Goal: Transaction & Acquisition: Purchase product/service

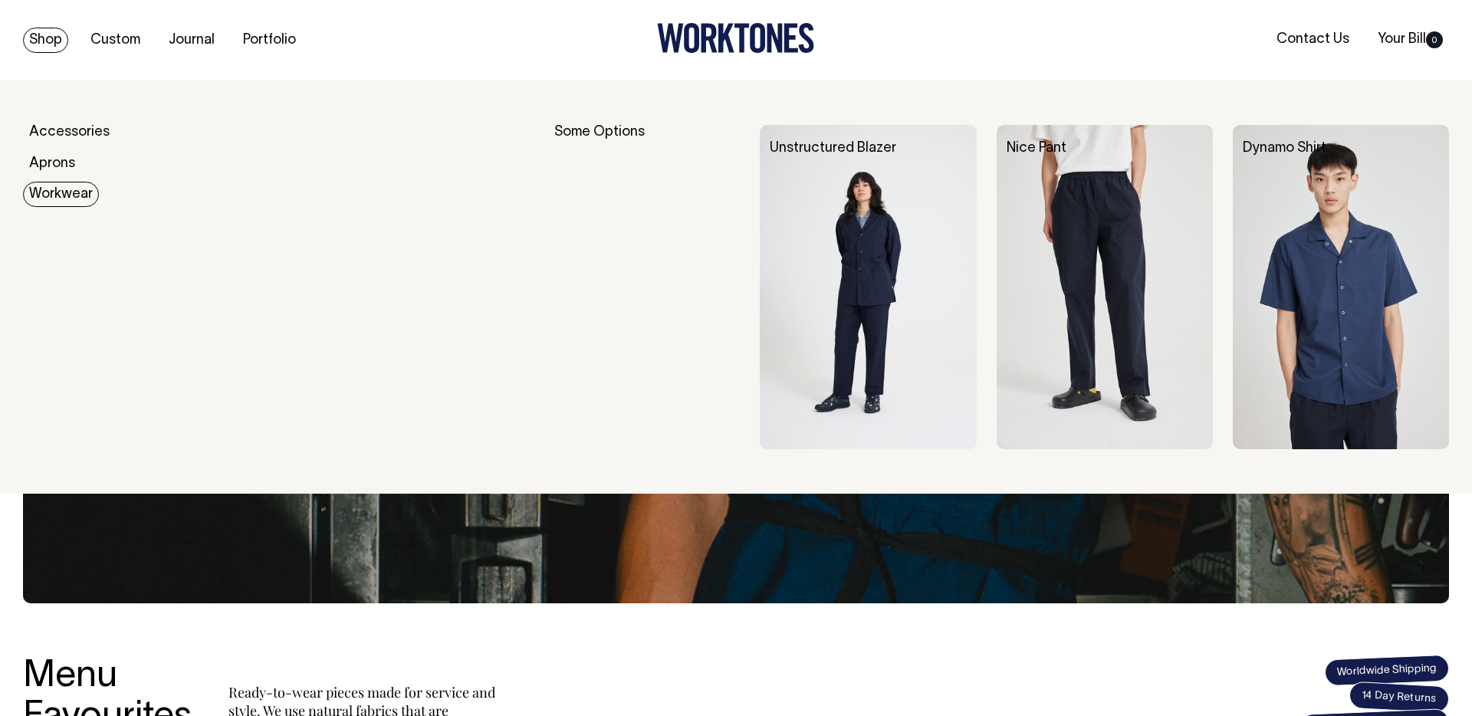
click at [65, 188] on link "Workwear" at bounding box center [61, 194] width 76 height 25
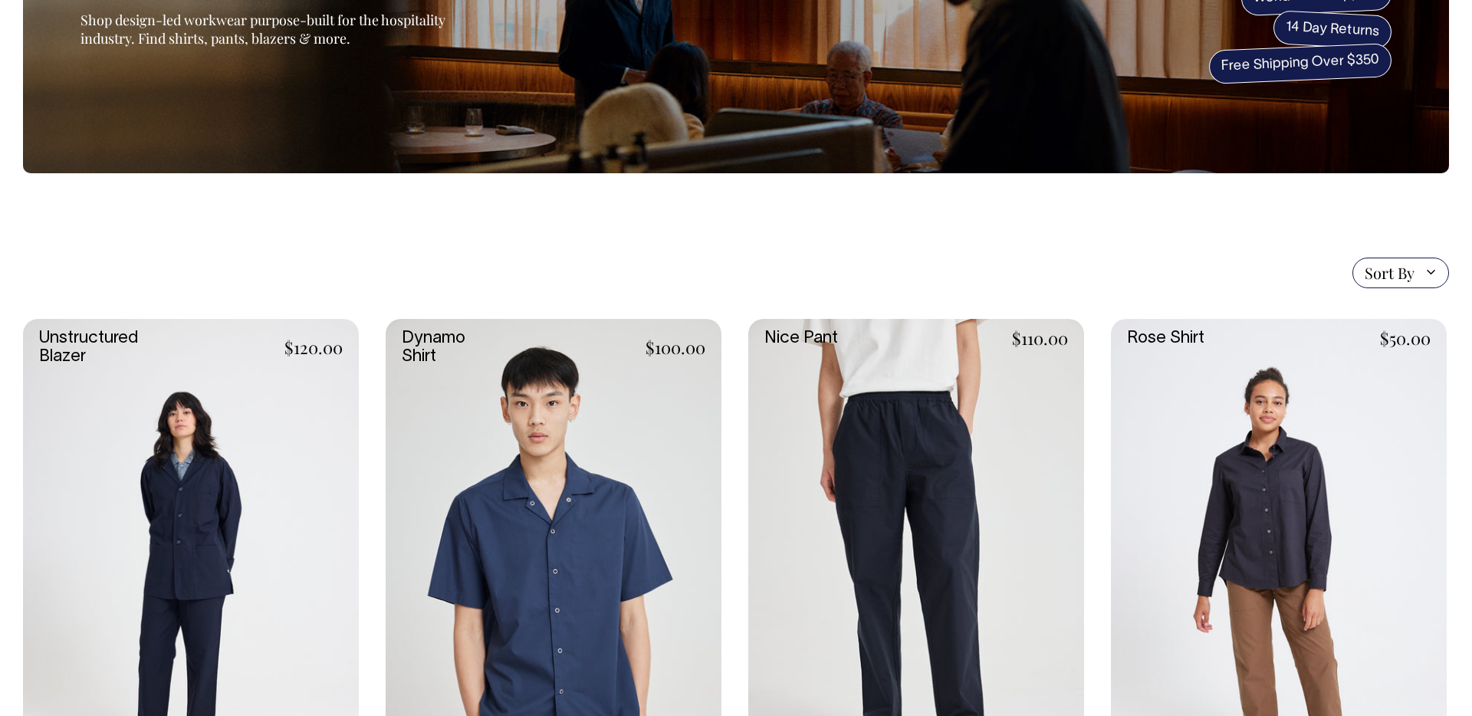
click at [618, 485] on link at bounding box center [554, 571] width 336 height 504
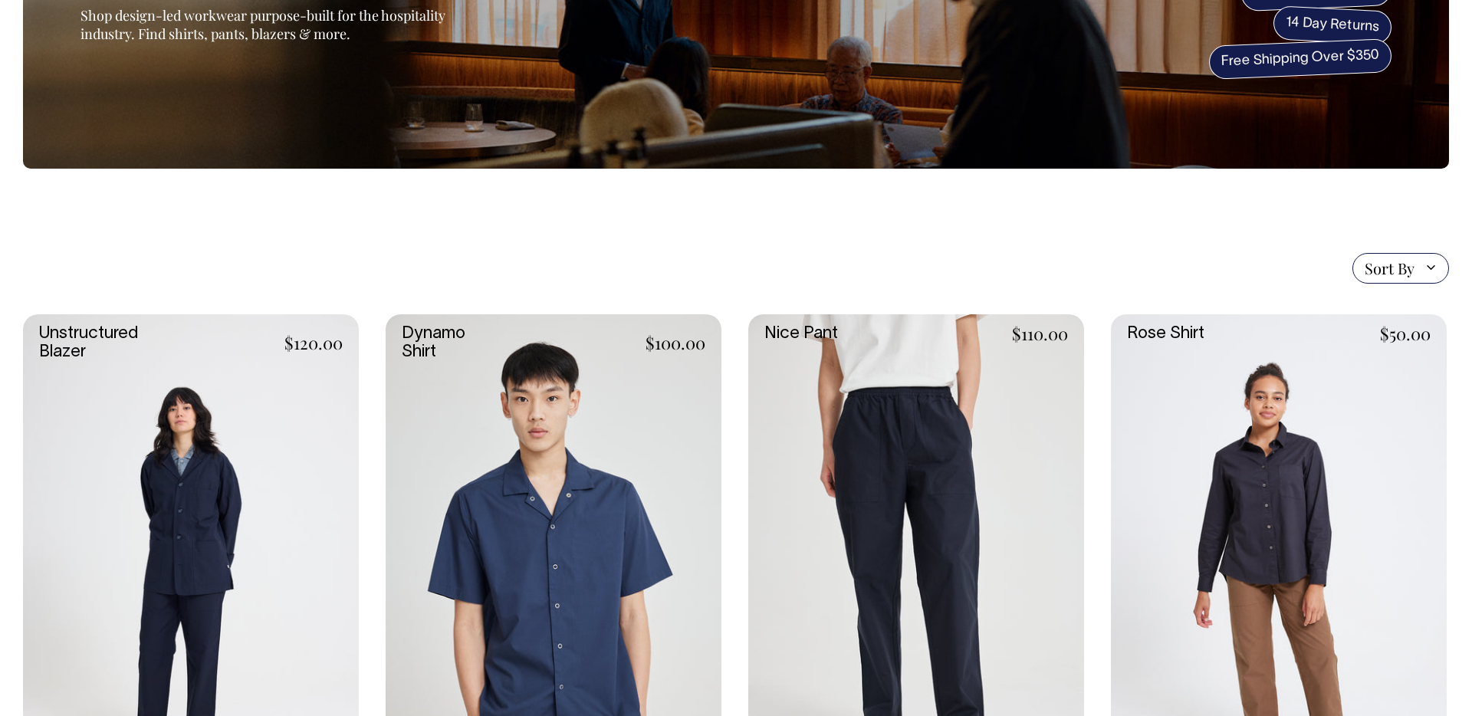
scroll to position [199, 0]
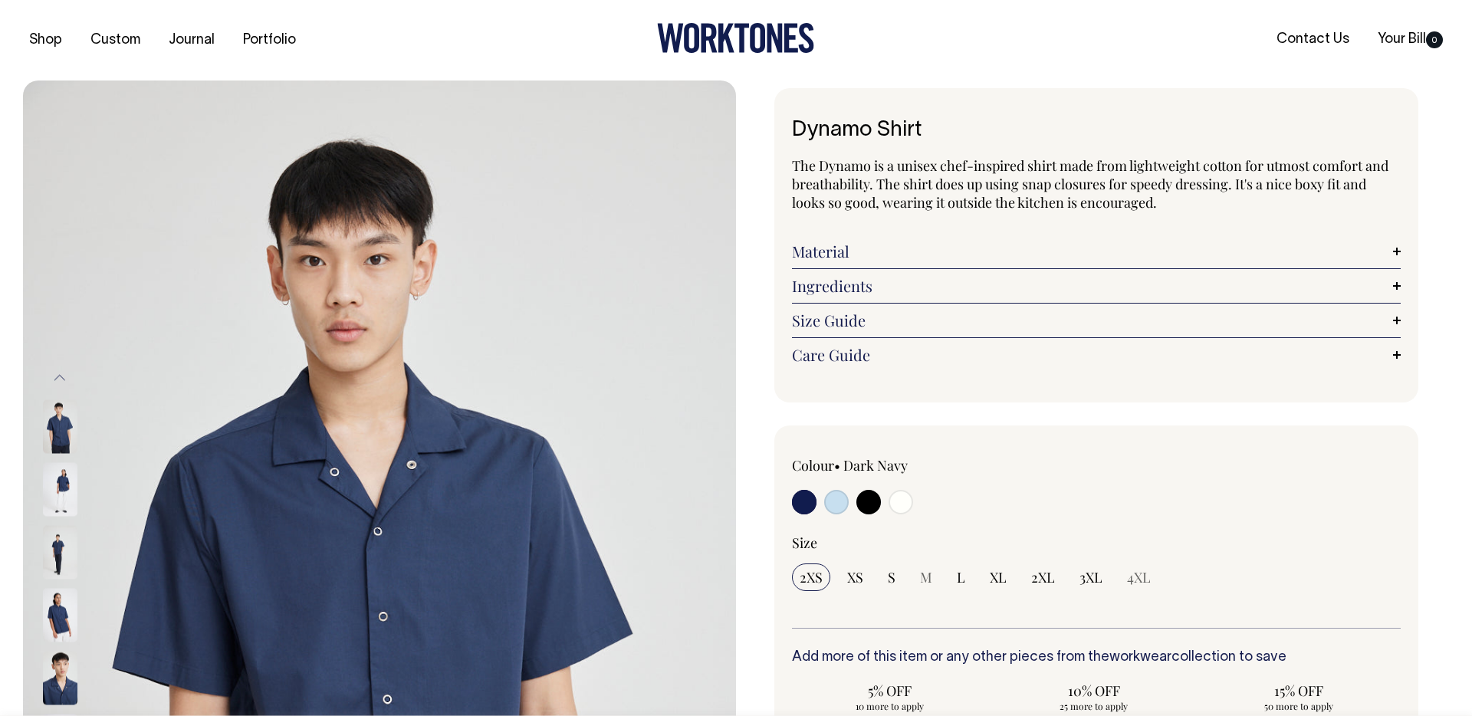
click at [907, 506] on input "radio" at bounding box center [900, 502] width 25 height 25
radio input "true"
select select "Off-White"
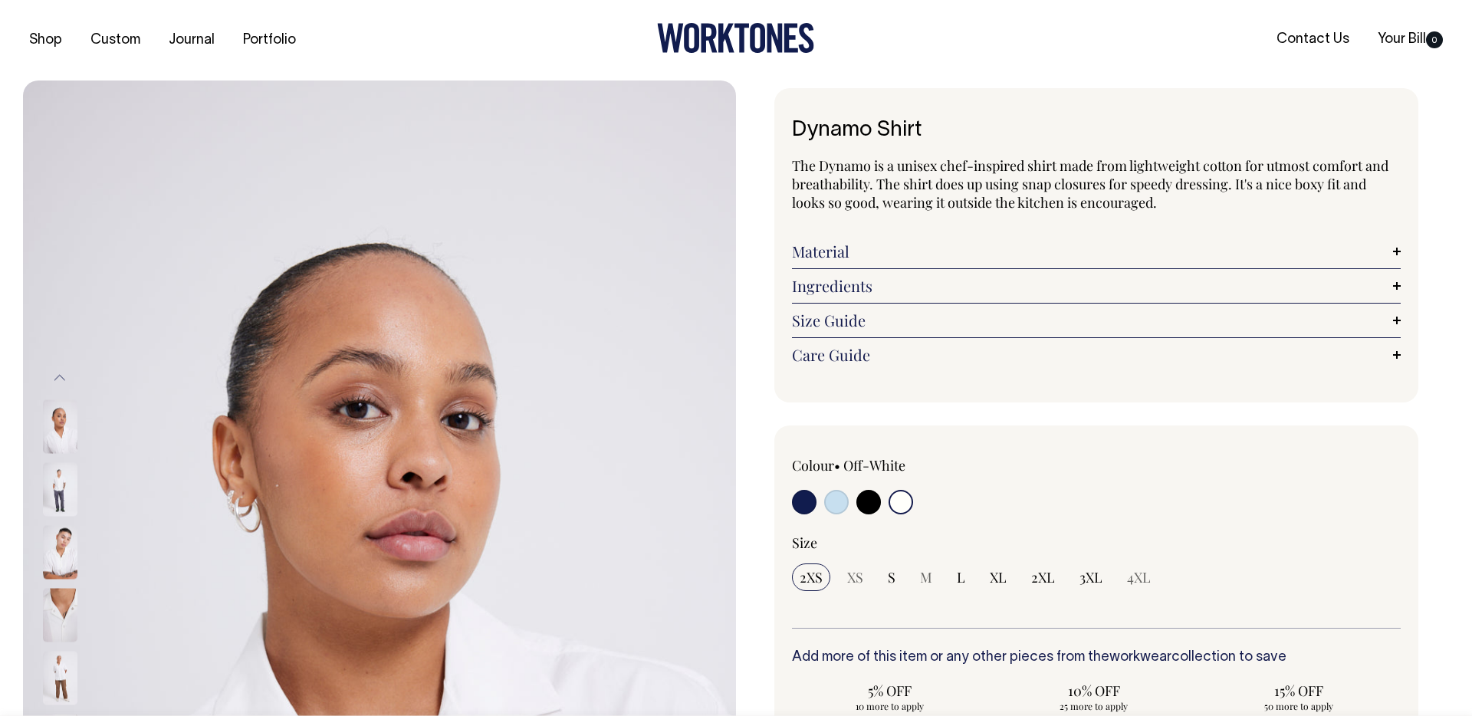
click at [903, 499] on input "radio" at bounding box center [900, 502] width 25 height 25
